Goal: Information Seeking & Learning: Find specific fact

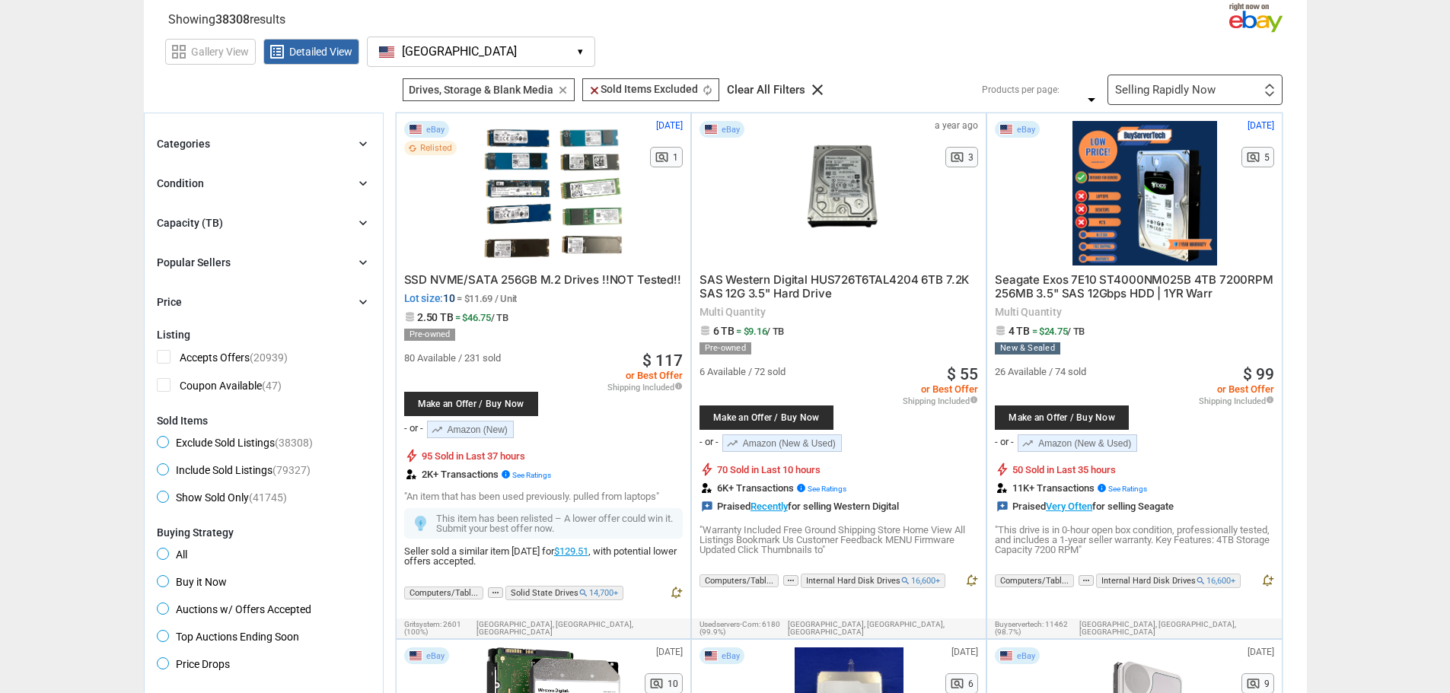
scroll to position [76, 0]
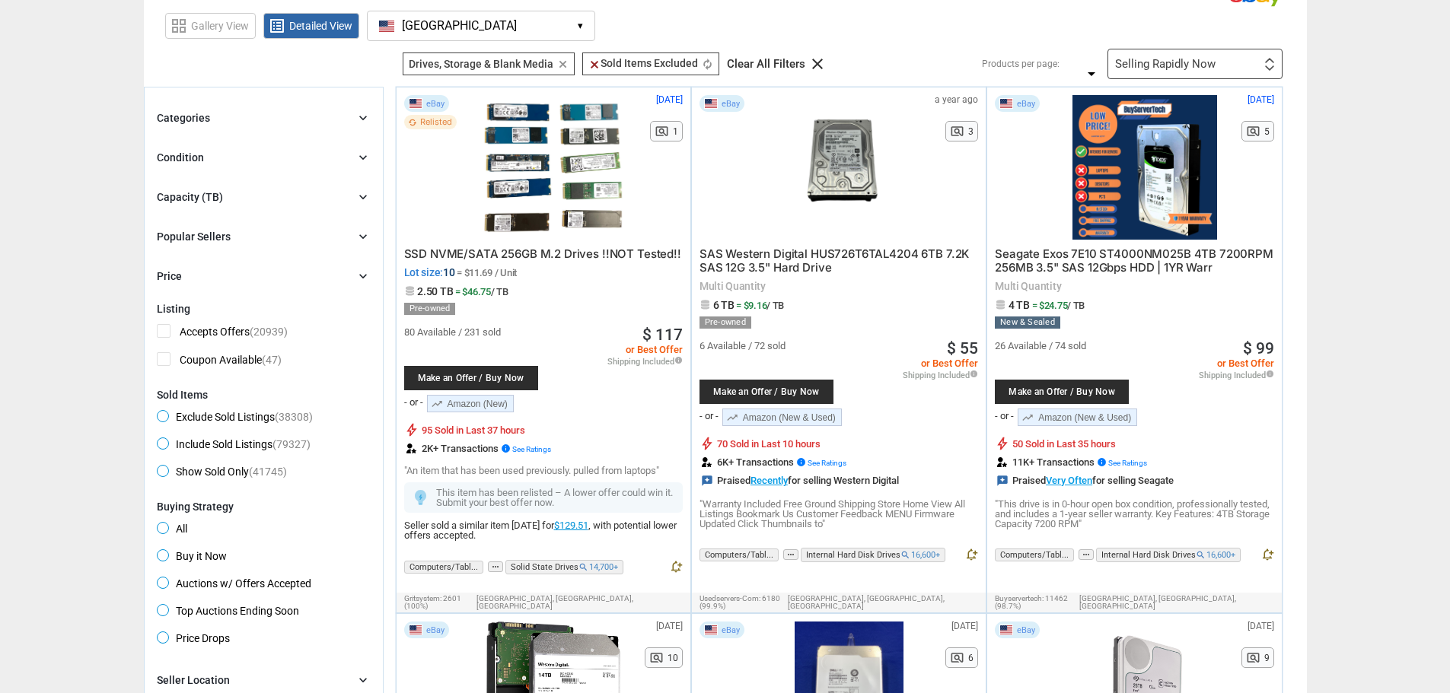
click at [224, 129] on div "Categories chevron_right search close Select All shown | Clear All shown Comput…" at bounding box center [264, 197] width 214 height 177
click at [216, 116] on div "Categories chevron_right" at bounding box center [264, 118] width 214 height 18
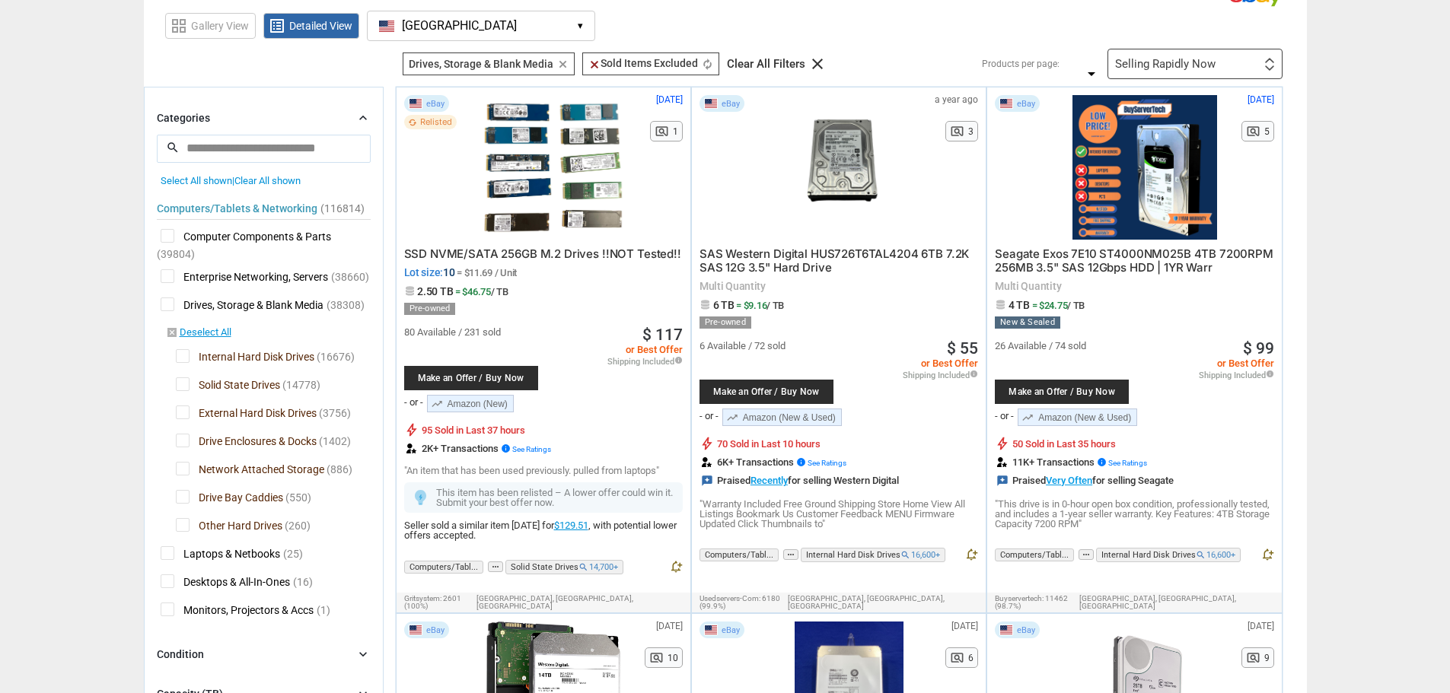
click at [368, 111] on icon "chevron_right" at bounding box center [362, 117] width 15 height 15
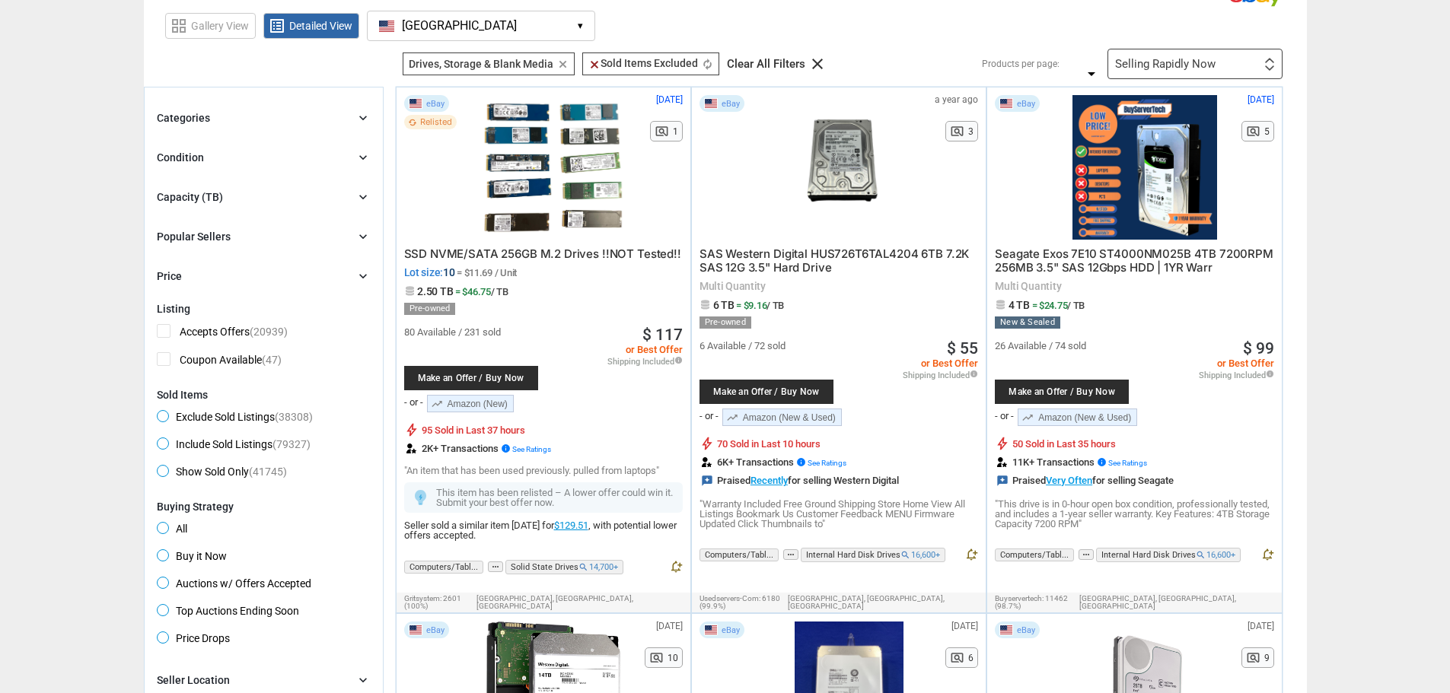
click at [254, 193] on div "Capacity (TB) chevron_right" at bounding box center [264, 197] width 214 height 18
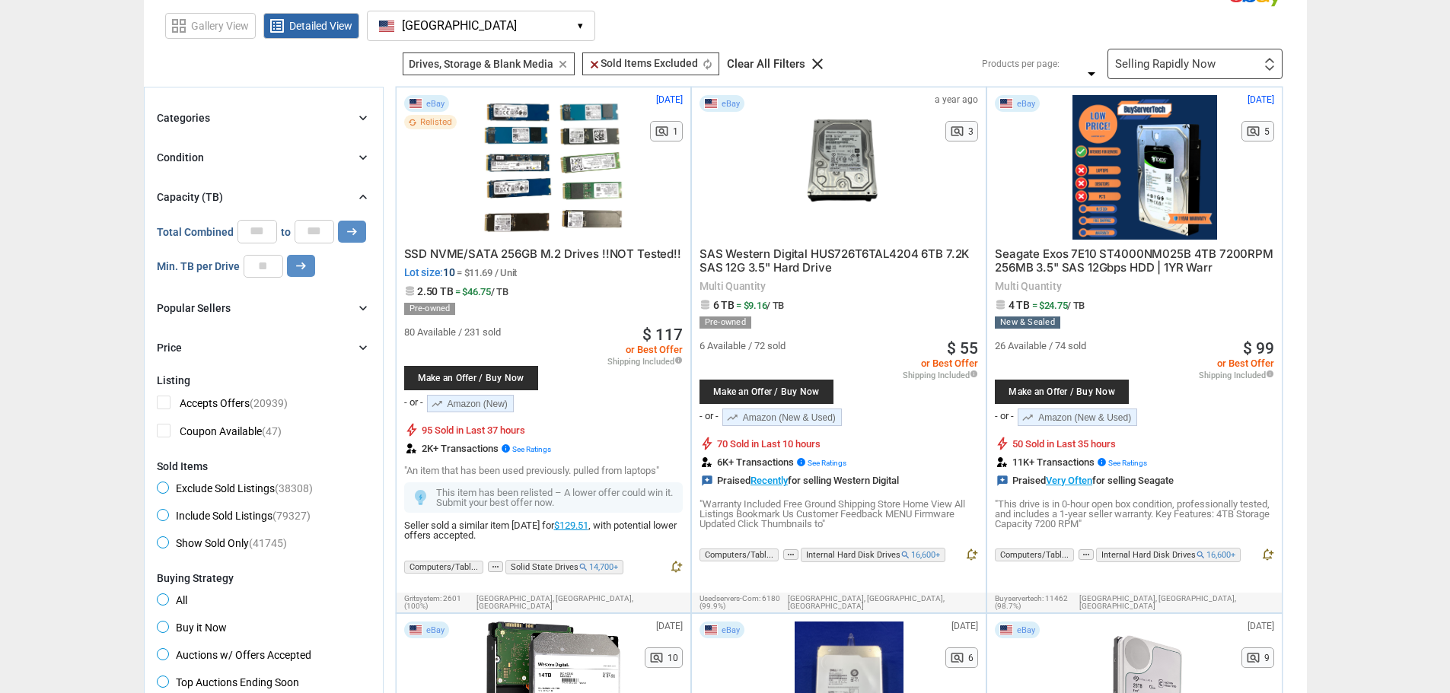
click at [254, 193] on div "Capacity (TB) chevron_right" at bounding box center [264, 197] width 214 height 18
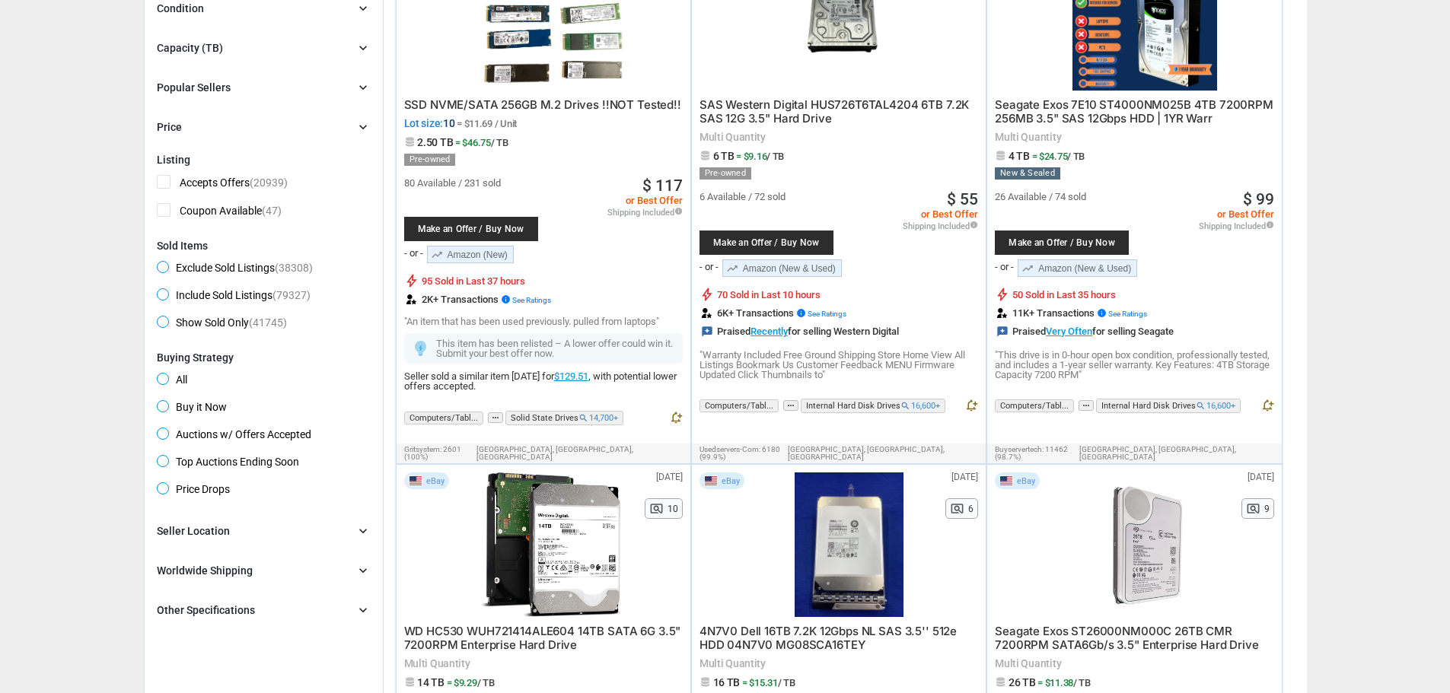
scroll to position [381, 0]
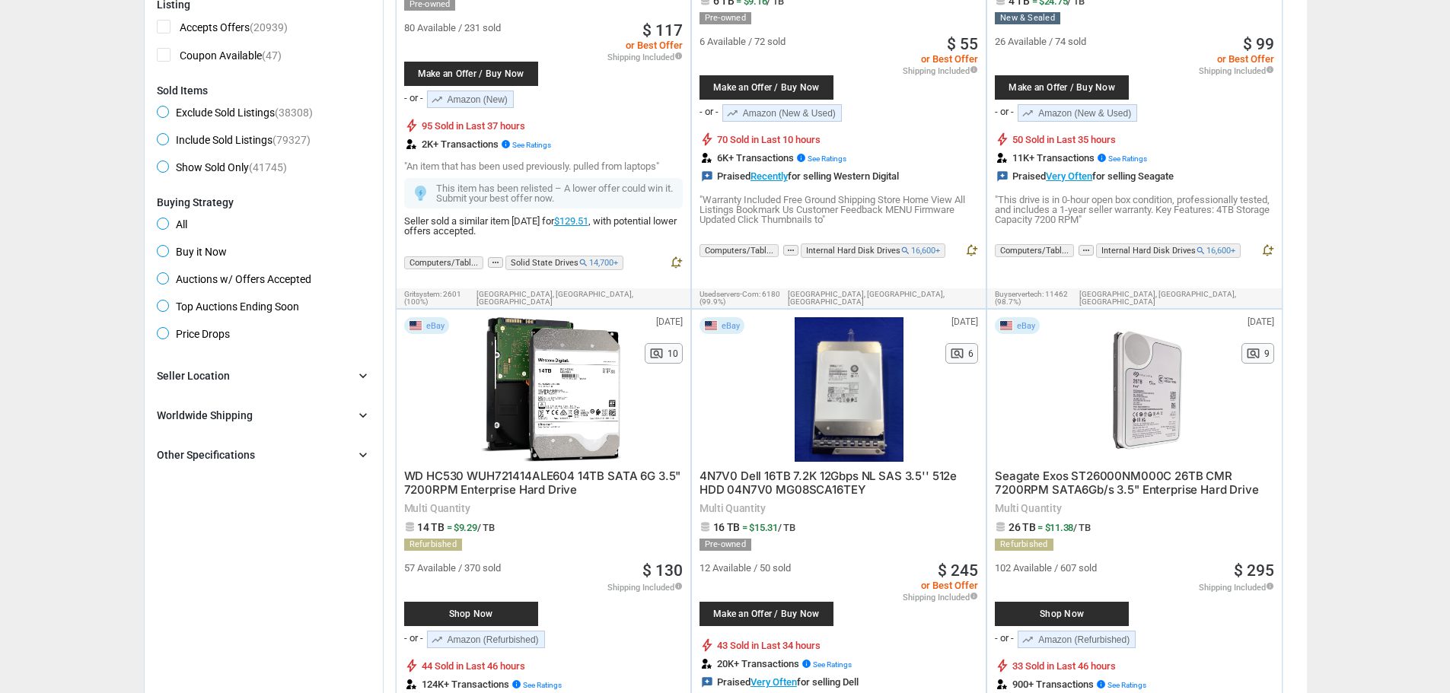
click at [230, 449] on div "Other Specifications" at bounding box center [206, 455] width 98 height 15
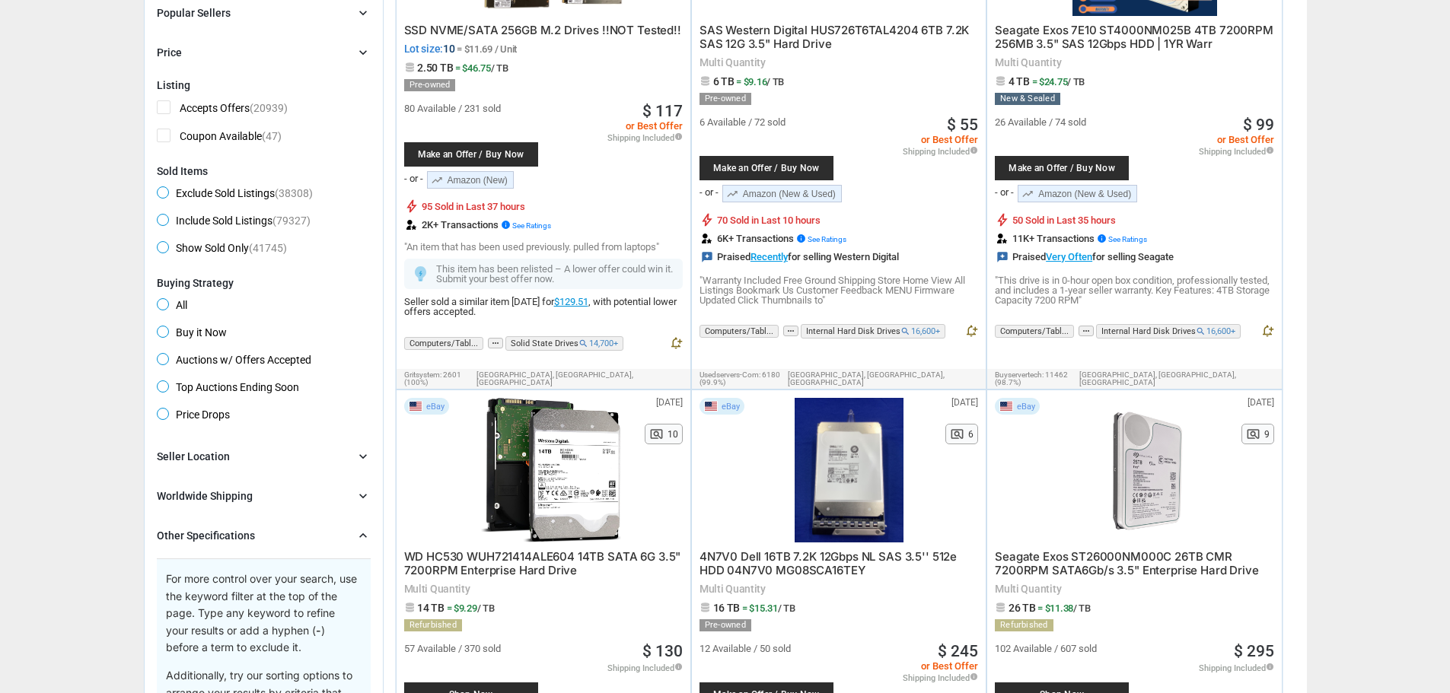
scroll to position [0, 0]
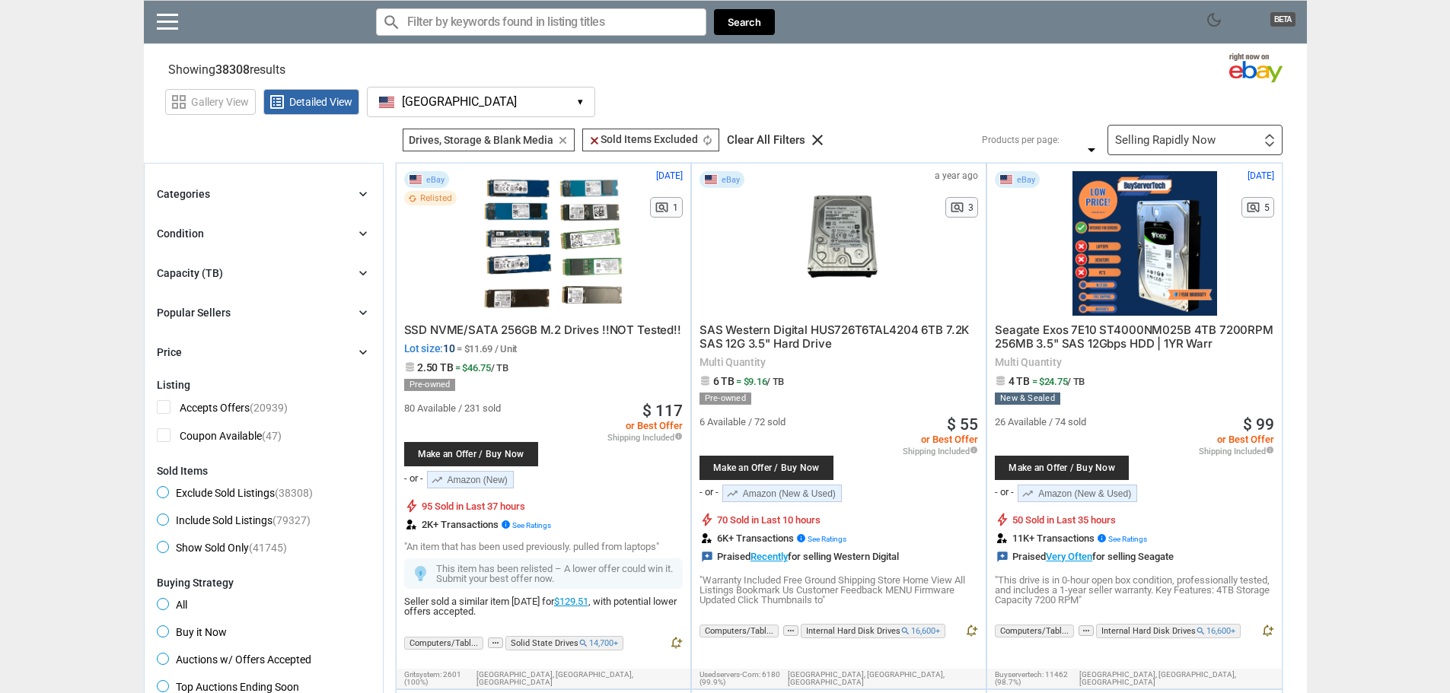
click at [462, 22] on input "Search for models" at bounding box center [541, 21] width 330 height 27
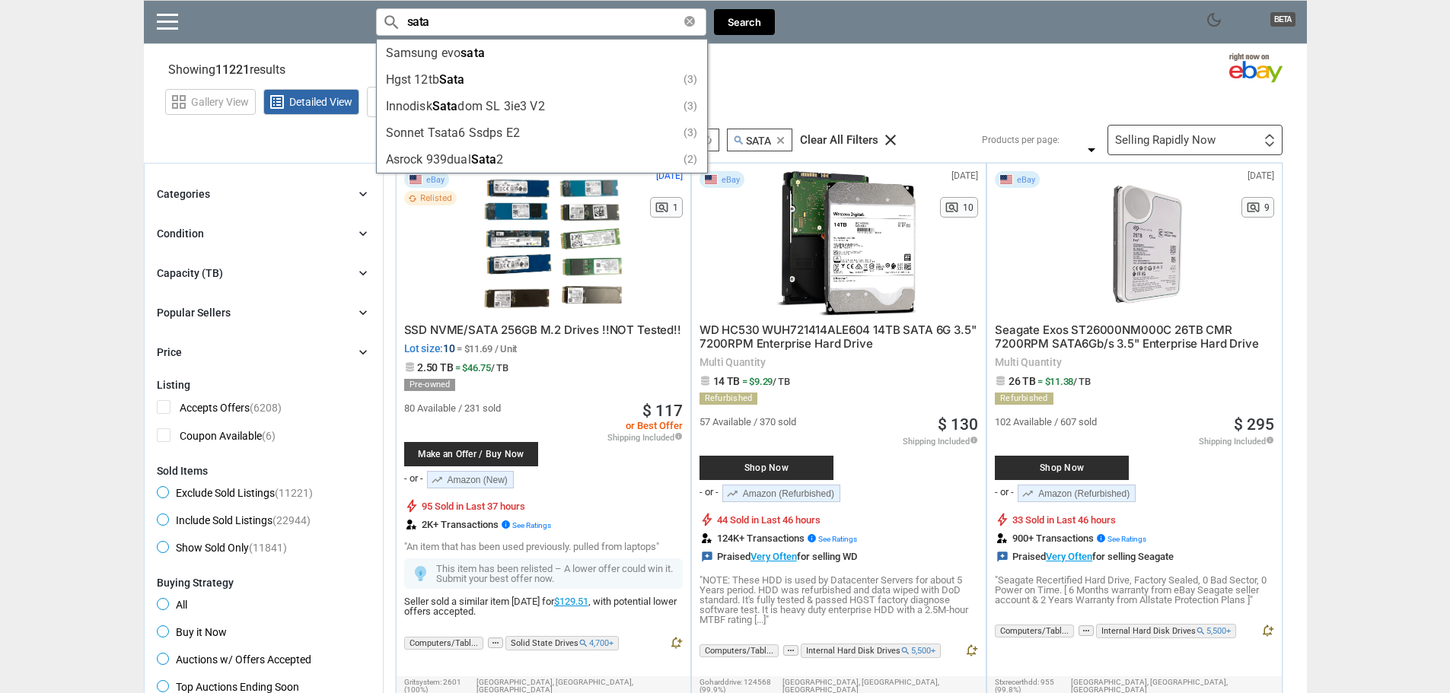
type input "sata"
click at [951, 88] on div "grid_view Gallery View list_alt Detailed View [GEOGRAPHIC_DATA] [GEOGRAPHIC_DAT…" at bounding box center [736, 99] width 1142 height 35
